Goal: Information Seeking & Learning: Learn about a topic

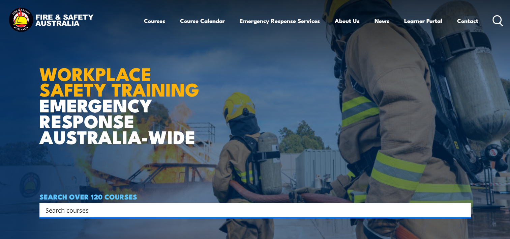
click at [493, 19] on icon at bounding box center [497, 20] width 11 height 11
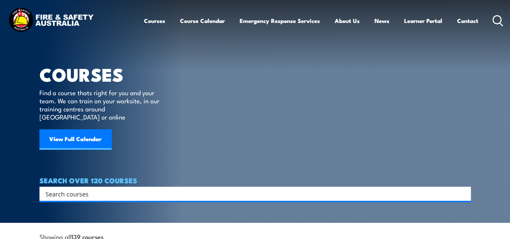
click at [97, 188] on input "Search input" at bounding box center [251, 193] width 411 height 10
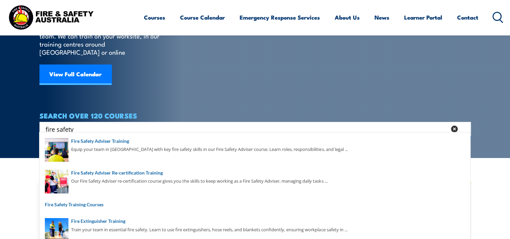
scroll to position [67, 0]
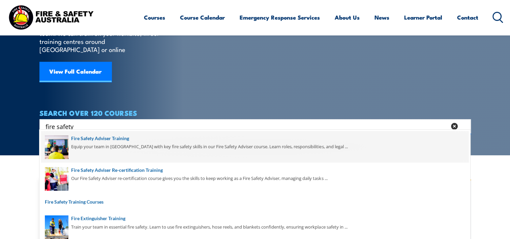
type input "fire safety"
click at [102, 139] on span at bounding box center [254, 147] width 427 height 32
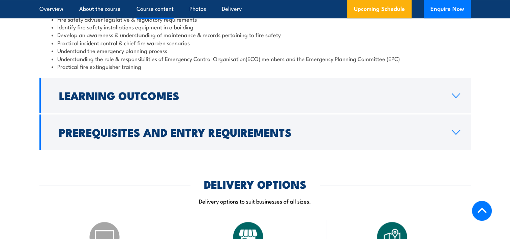
scroll to position [662, 0]
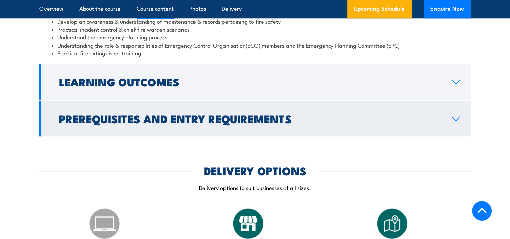
click at [456, 129] on link "Prerequisites and Entry Requirements" at bounding box center [254, 118] width 431 height 35
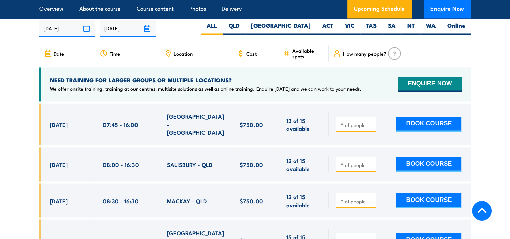
scroll to position [1099, 0]
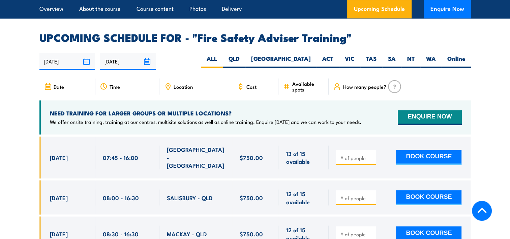
click at [179, 94] on div "Location" at bounding box center [195, 86] width 73 height 16
click at [245, 65] on label "QLD" at bounding box center [234, 61] width 23 height 13
click at [244, 59] on input "QLD" at bounding box center [242, 57] width 4 height 4
radio input "true"
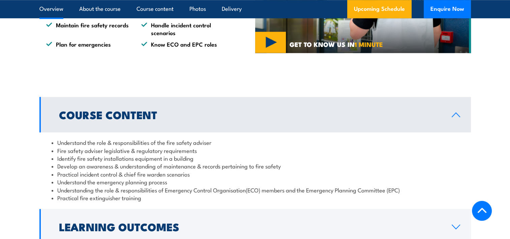
scroll to position [199, 0]
